Goal: Information Seeking & Learning: Check status

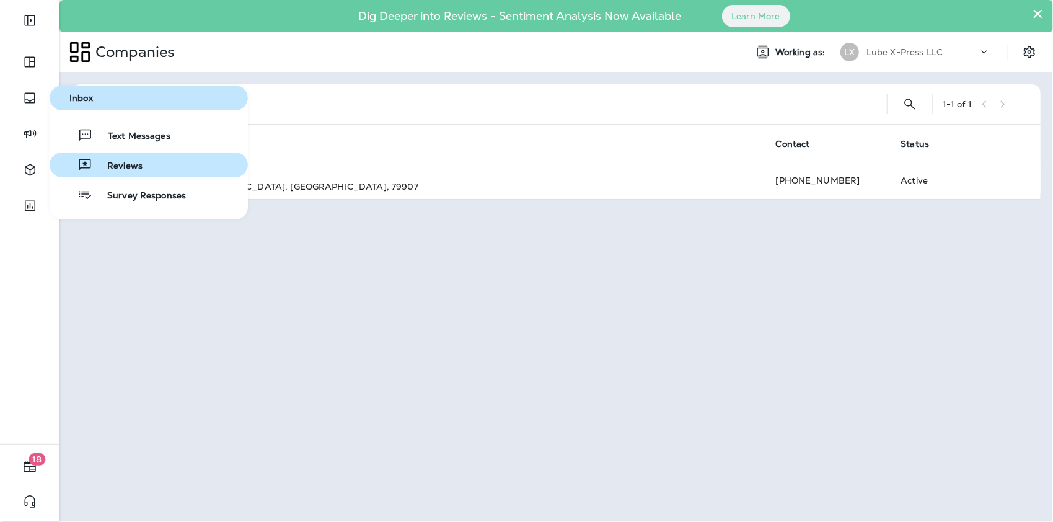
click at [110, 165] on span "Reviews" at bounding box center [117, 166] width 50 height 12
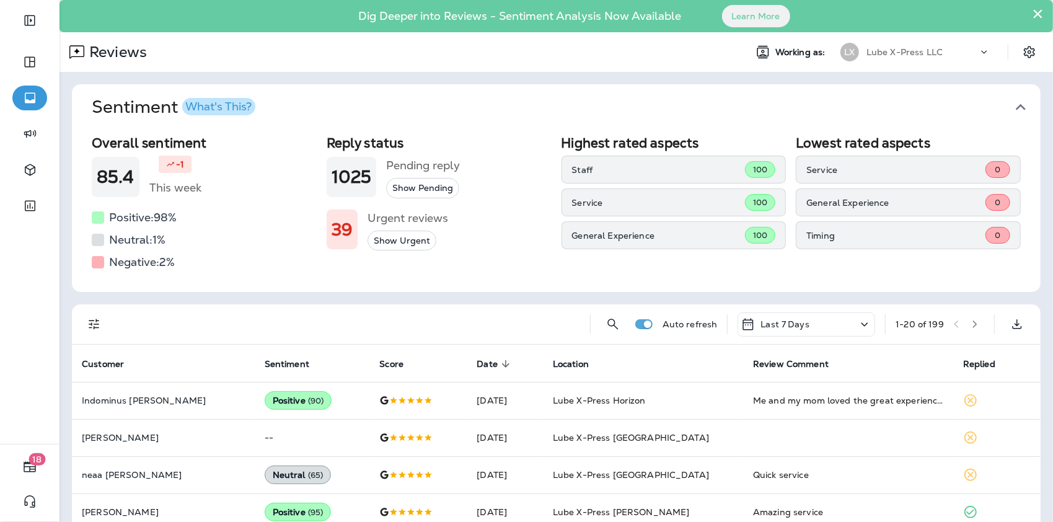
click at [791, 324] on p "Last 7 Days" at bounding box center [784, 324] width 49 height 10
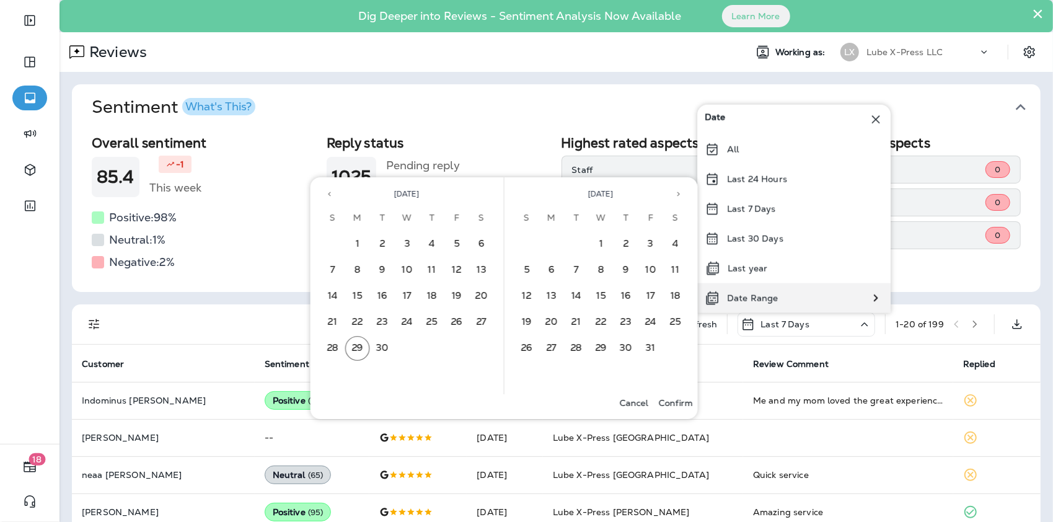
click at [775, 290] on div "Date Range" at bounding box center [741, 298] width 88 height 30
click at [336, 320] on button "21" at bounding box center [332, 322] width 25 height 25
click at [488, 317] on button "27" at bounding box center [481, 322] width 25 height 25
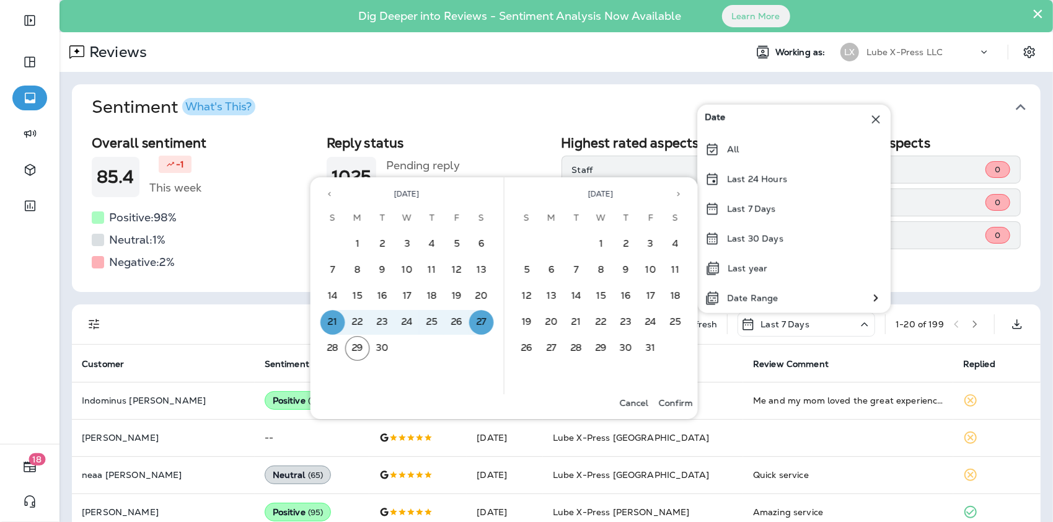
click at [678, 403] on p "Confirm" at bounding box center [676, 403] width 34 height 10
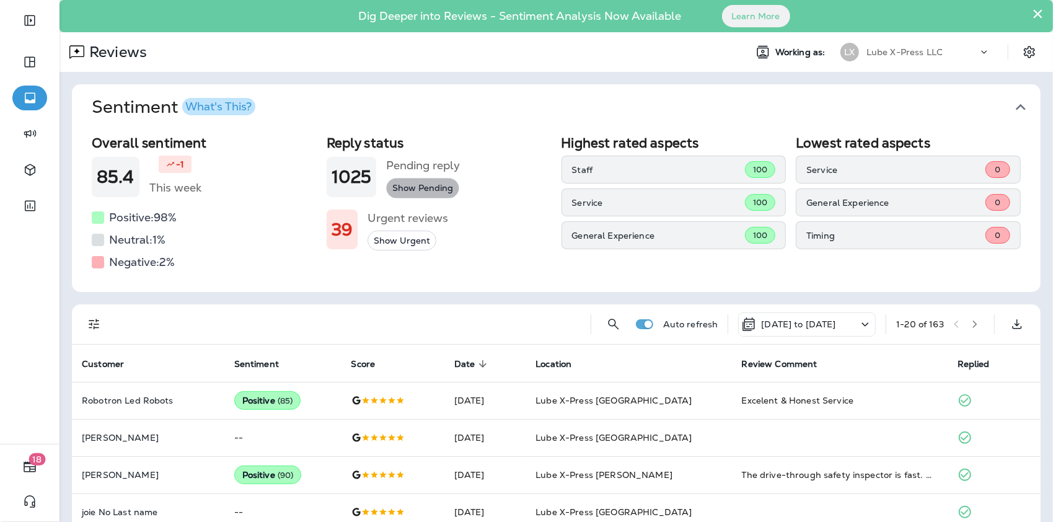
click at [413, 185] on button "Show Pending" at bounding box center [422, 188] width 73 height 20
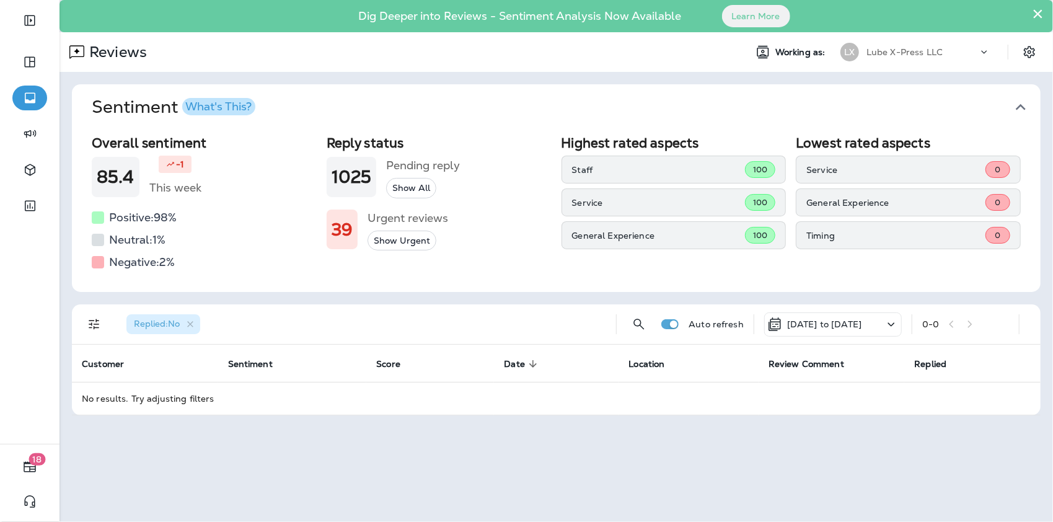
click at [192, 326] on icon "button" at bounding box center [190, 324] width 11 height 11
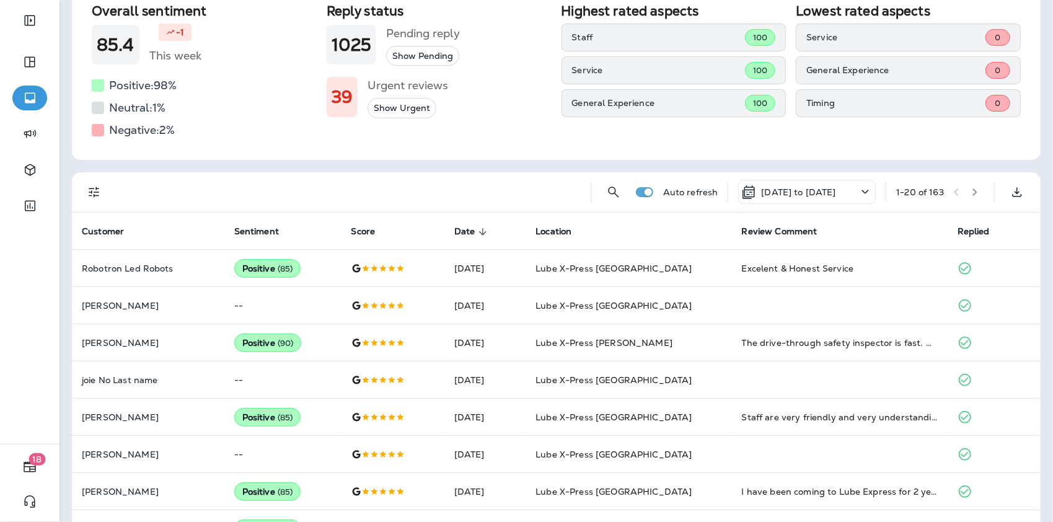
scroll to position [57, 0]
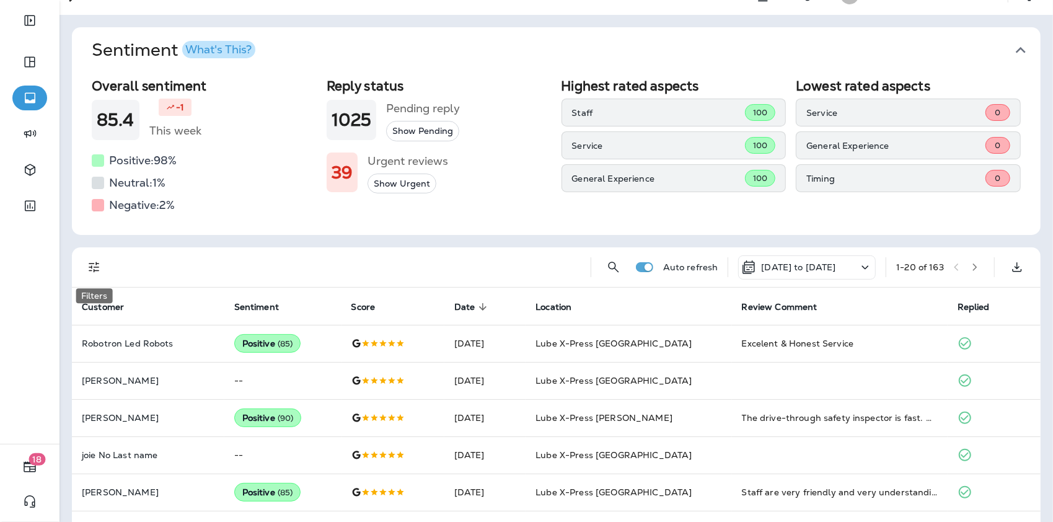
click at [90, 270] on icon "Filters" at bounding box center [94, 267] width 11 height 11
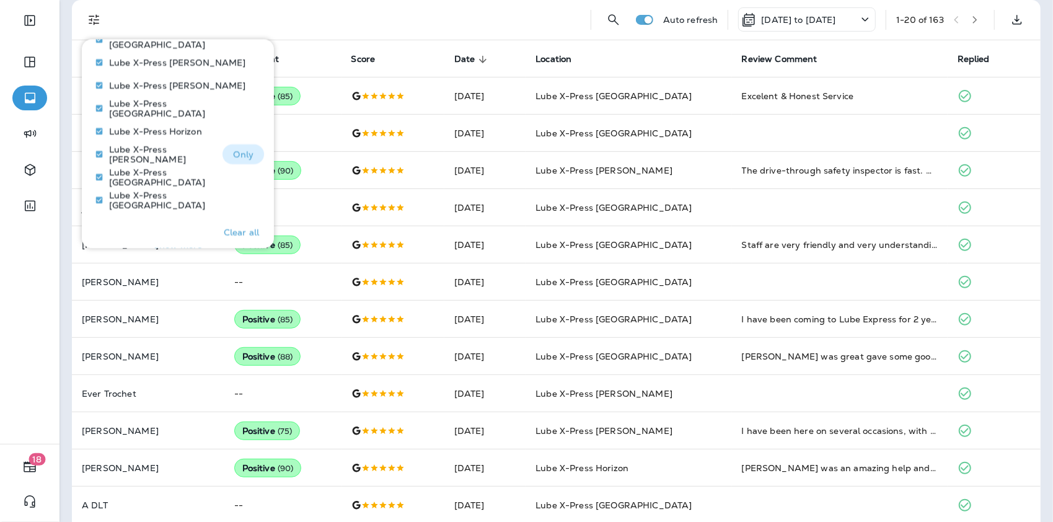
scroll to position [721, 0]
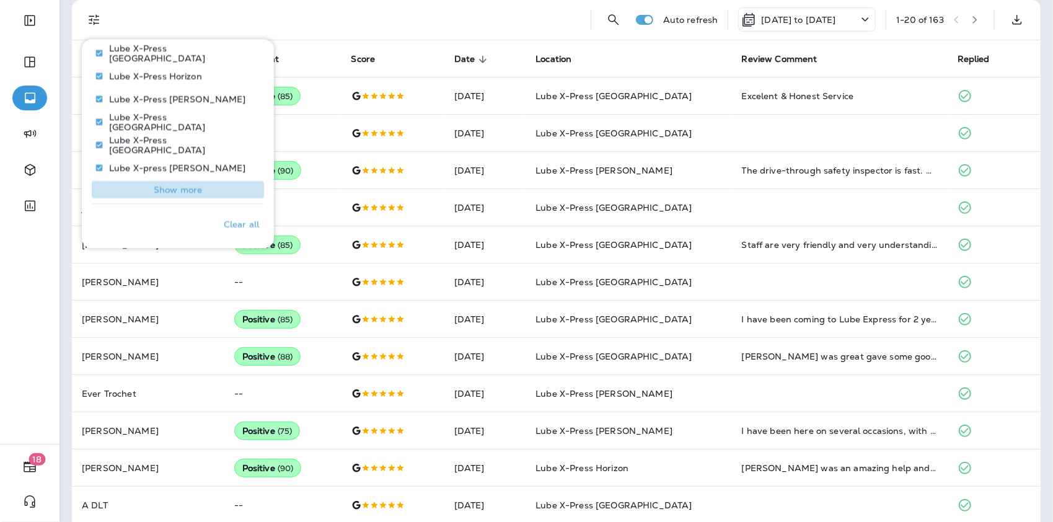
click at [197, 190] on p "Show more" at bounding box center [178, 190] width 48 height 10
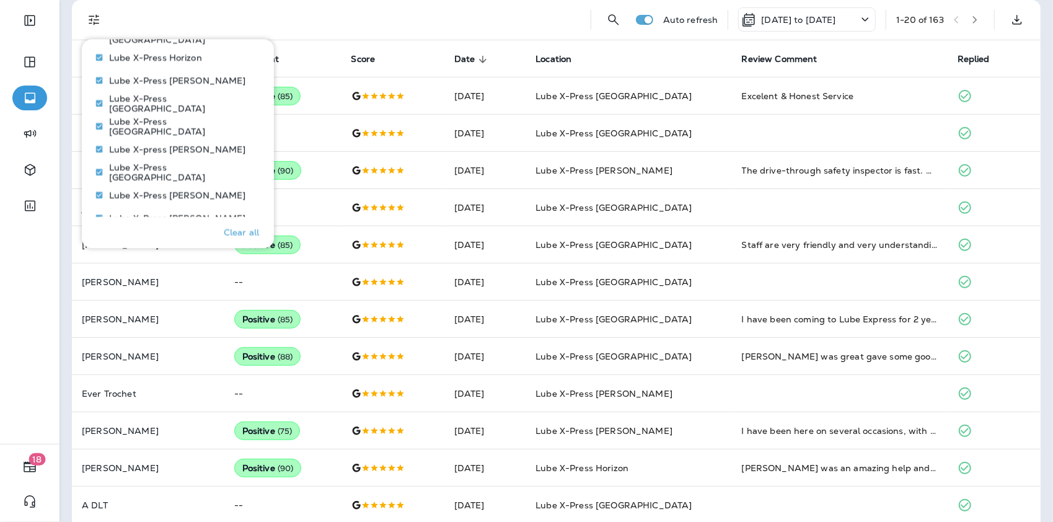
scroll to position [773, 0]
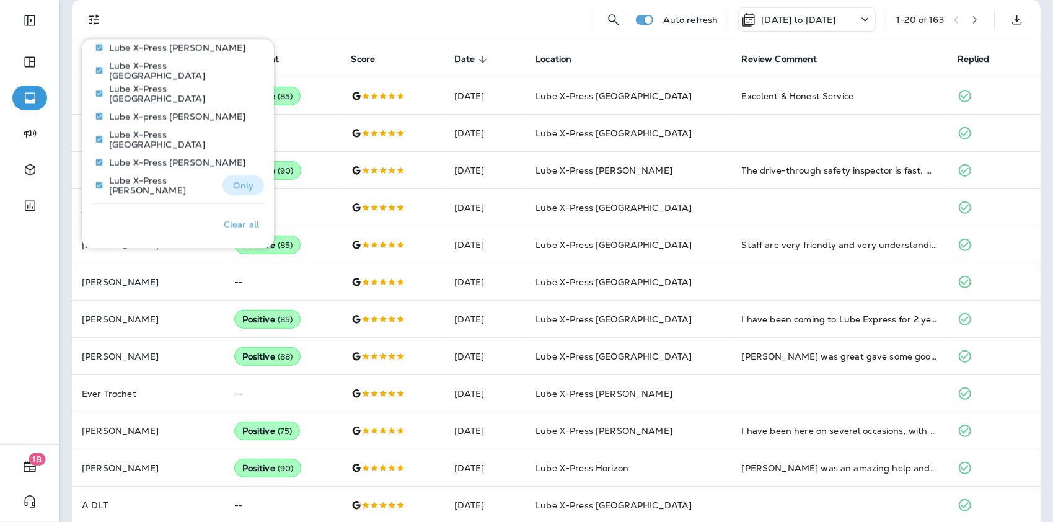
click at [233, 183] on p "Only" at bounding box center [243, 185] width 20 height 10
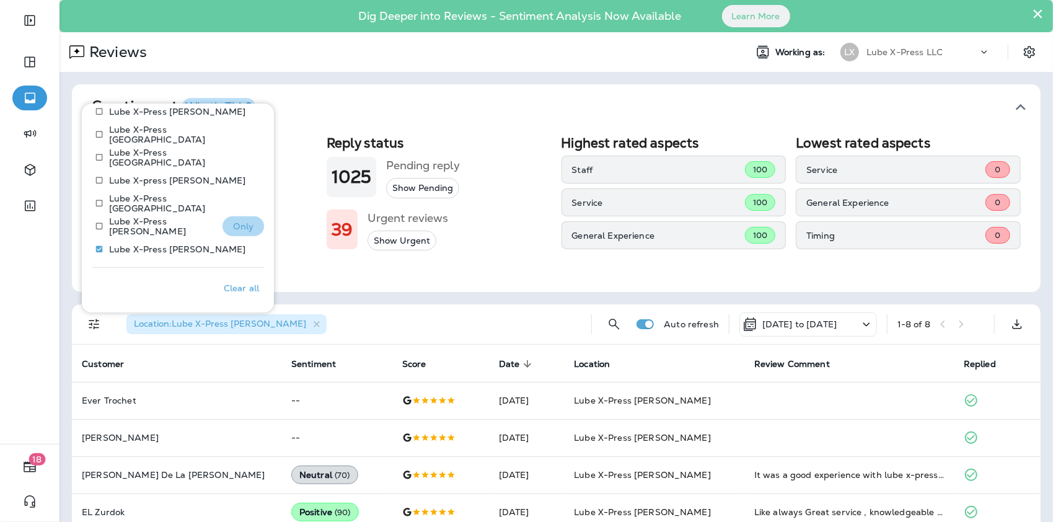
drag, startPoint x: 232, startPoint y: 225, endPoint x: 213, endPoint y: 231, distance: 20.0
click at [233, 224] on p "Only" at bounding box center [243, 226] width 20 height 10
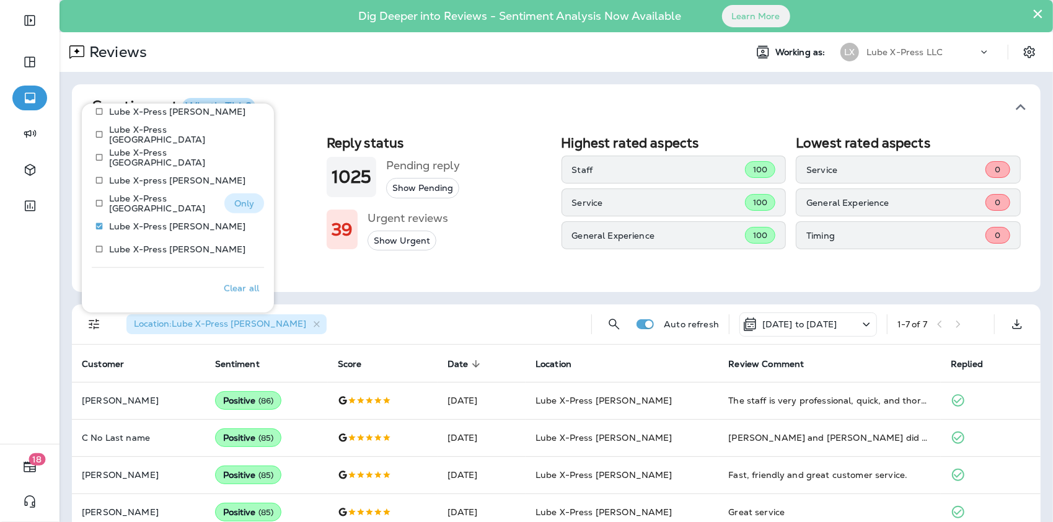
click at [234, 198] on p "Only" at bounding box center [244, 203] width 20 height 10
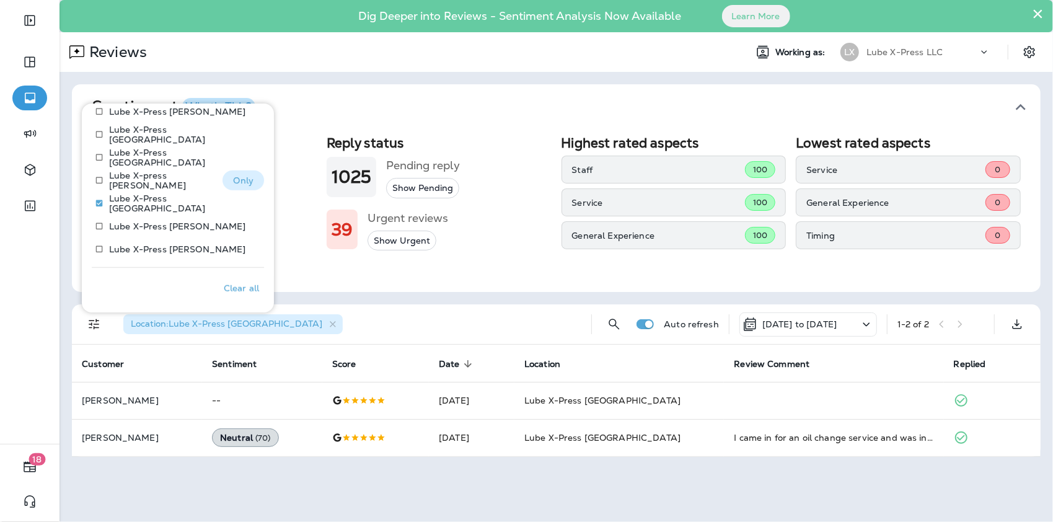
click at [233, 178] on p "Only" at bounding box center [243, 180] width 20 height 10
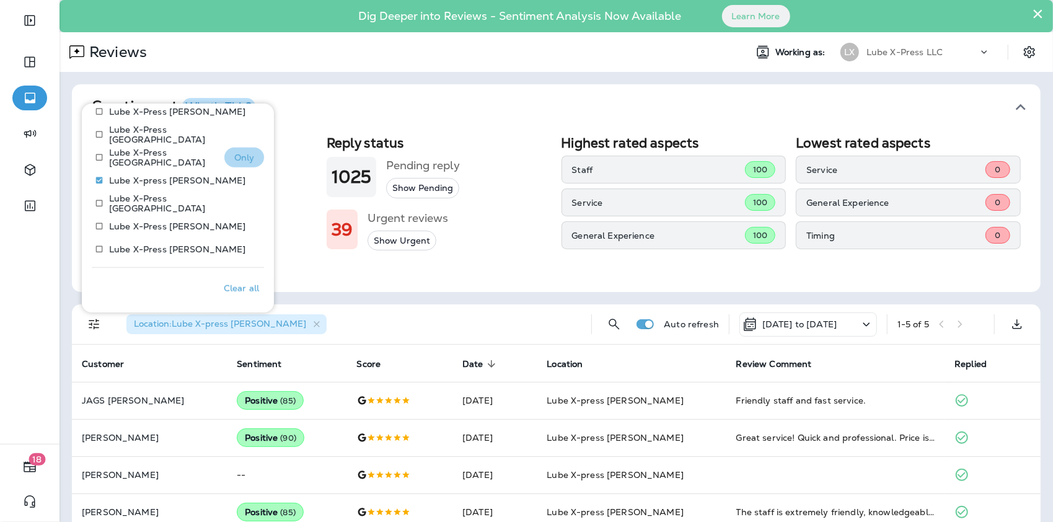
click at [235, 161] on p "Only" at bounding box center [244, 157] width 20 height 10
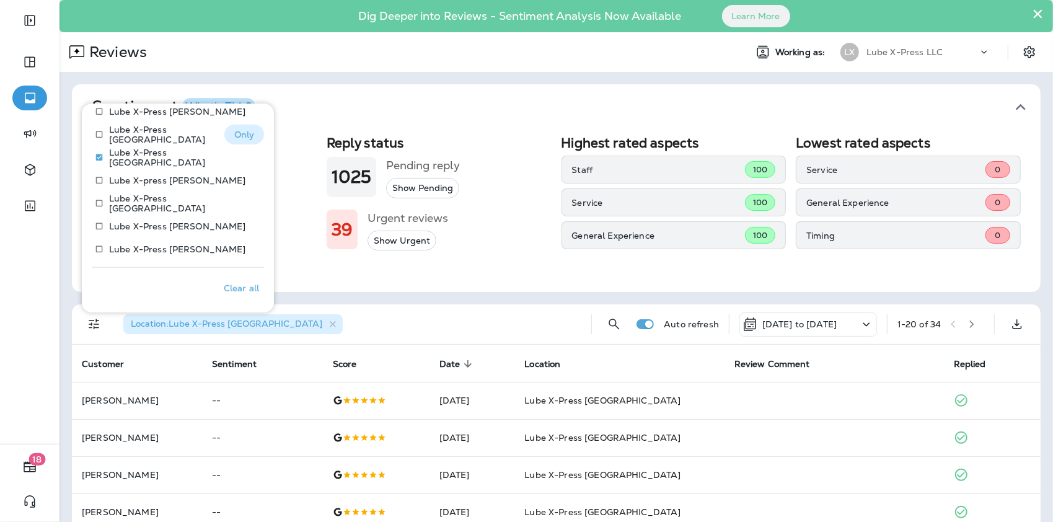
click at [243, 130] on p "Only" at bounding box center [244, 135] width 20 height 10
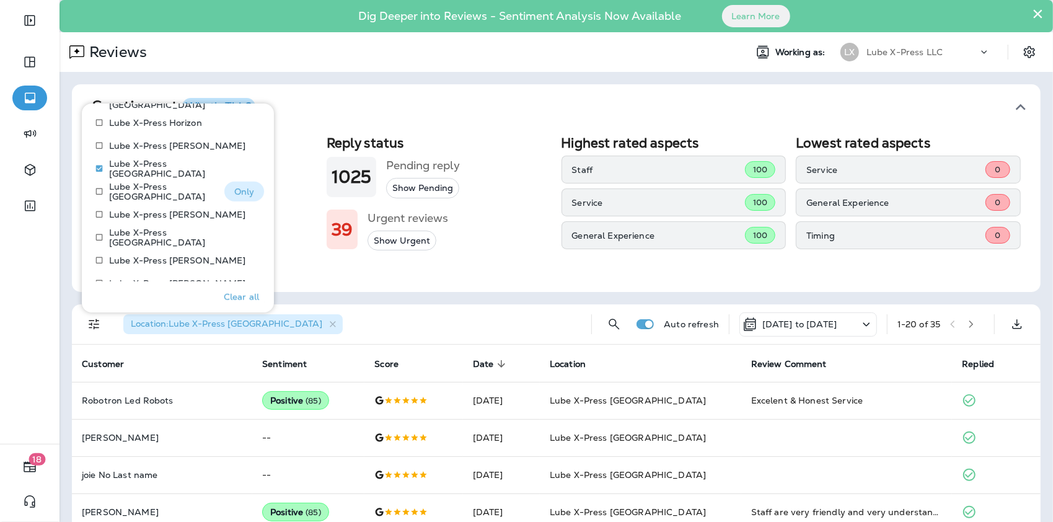
scroll to position [711, 0]
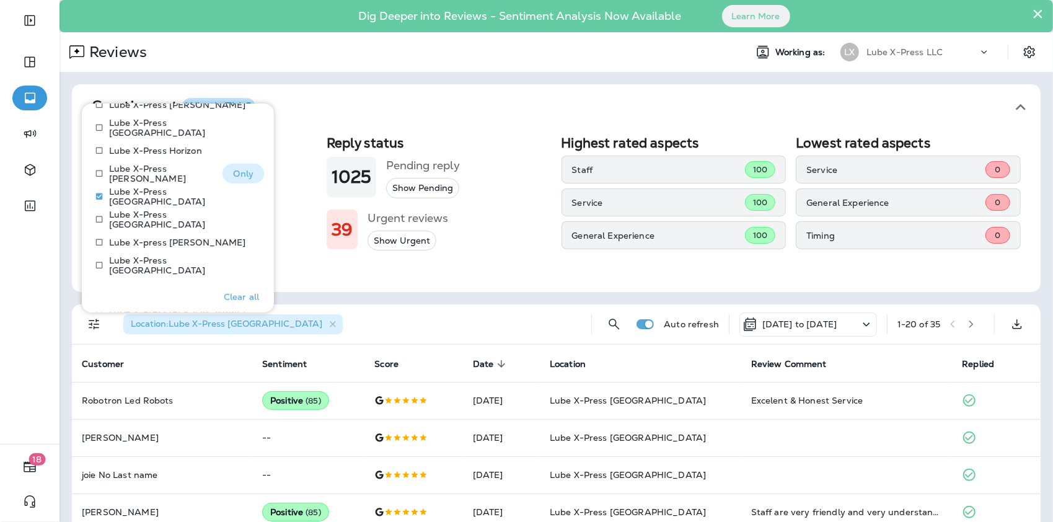
click at [233, 170] on p "Only" at bounding box center [243, 174] width 20 height 10
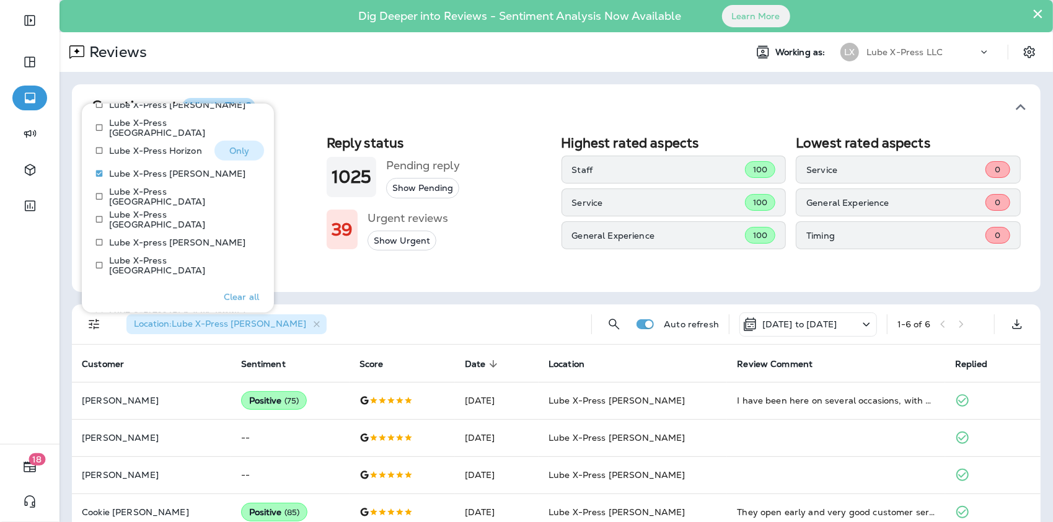
drag, startPoint x: 224, startPoint y: 146, endPoint x: 215, endPoint y: 149, distance: 9.8
click at [229, 146] on p "Only" at bounding box center [239, 151] width 20 height 10
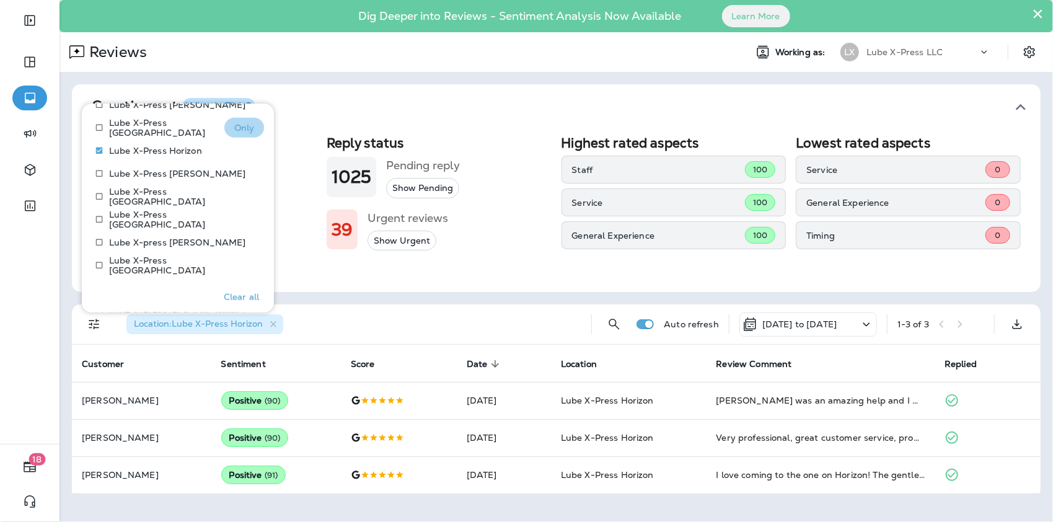
click at [240, 130] on p "Only" at bounding box center [244, 128] width 20 height 10
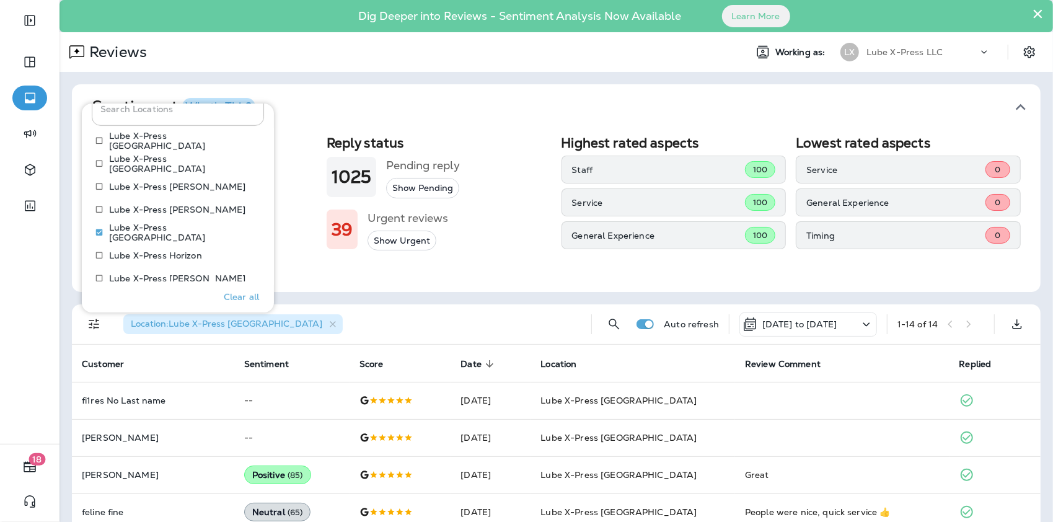
scroll to position [587, 0]
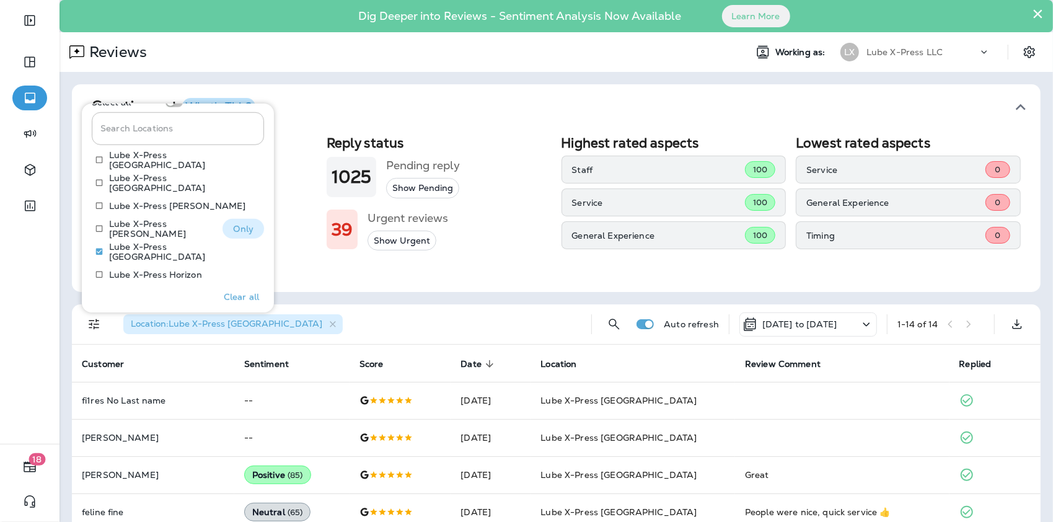
click at [238, 221] on button "Only" at bounding box center [243, 229] width 42 height 20
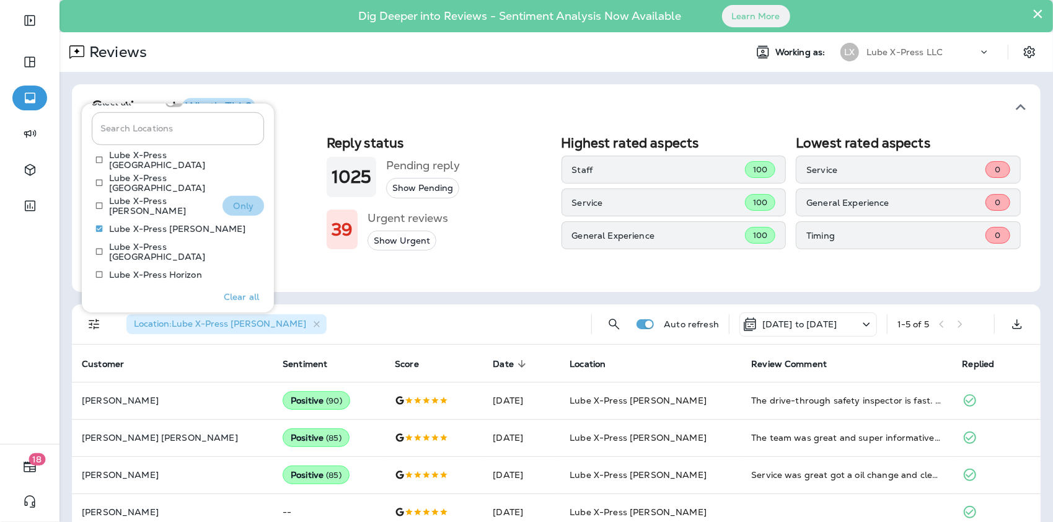
click at [233, 202] on p "Only" at bounding box center [243, 206] width 20 height 10
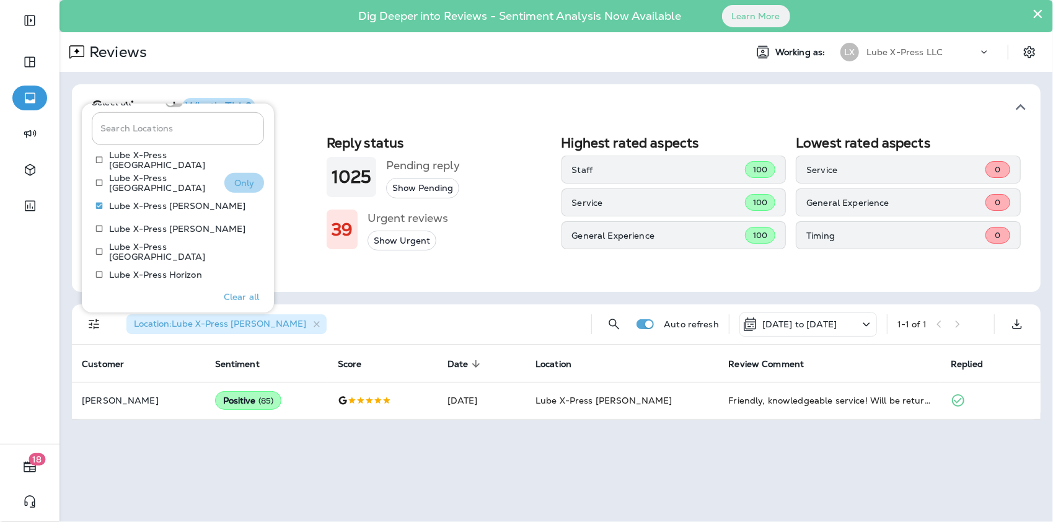
click at [234, 183] on p "Only" at bounding box center [244, 183] width 20 height 10
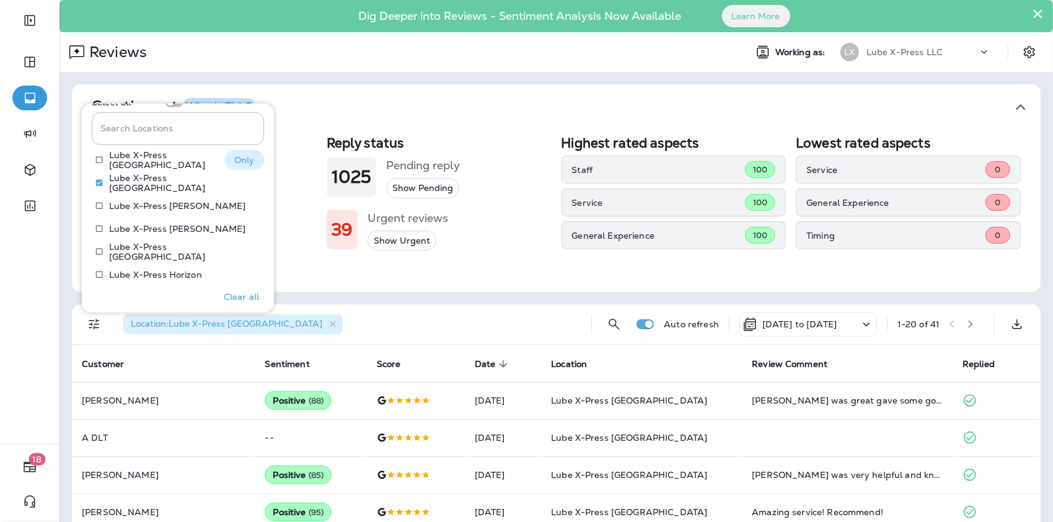
drag, startPoint x: 235, startPoint y: 162, endPoint x: 218, endPoint y: 170, distance: 19.4
click at [235, 162] on p "Only" at bounding box center [244, 160] width 20 height 10
